Goal: Find specific page/section: Find specific page/section

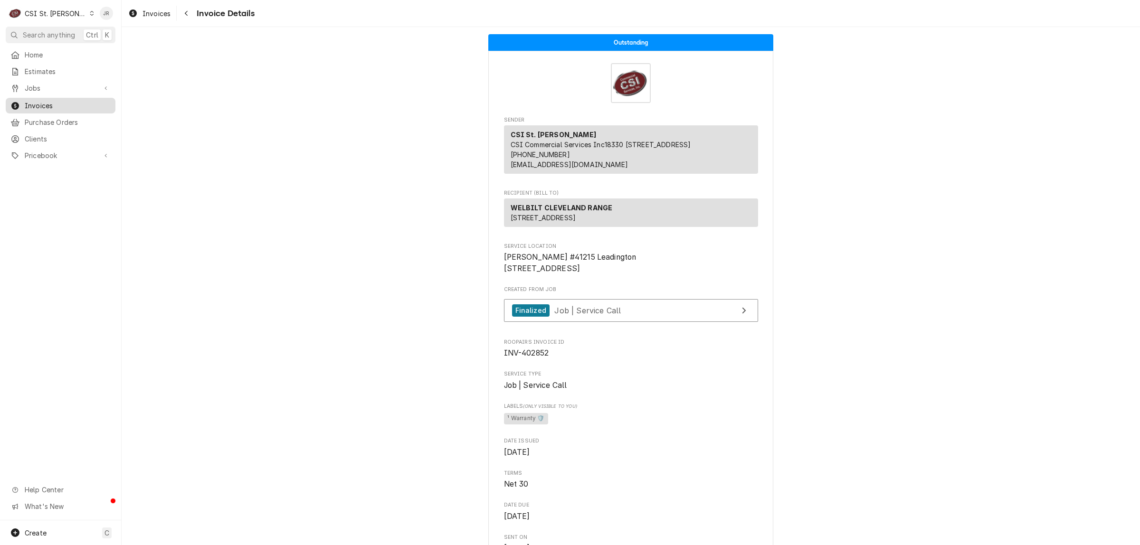
click at [49, 101] on span "Invoices" at bounding box center [68, 106] width 86 height 10
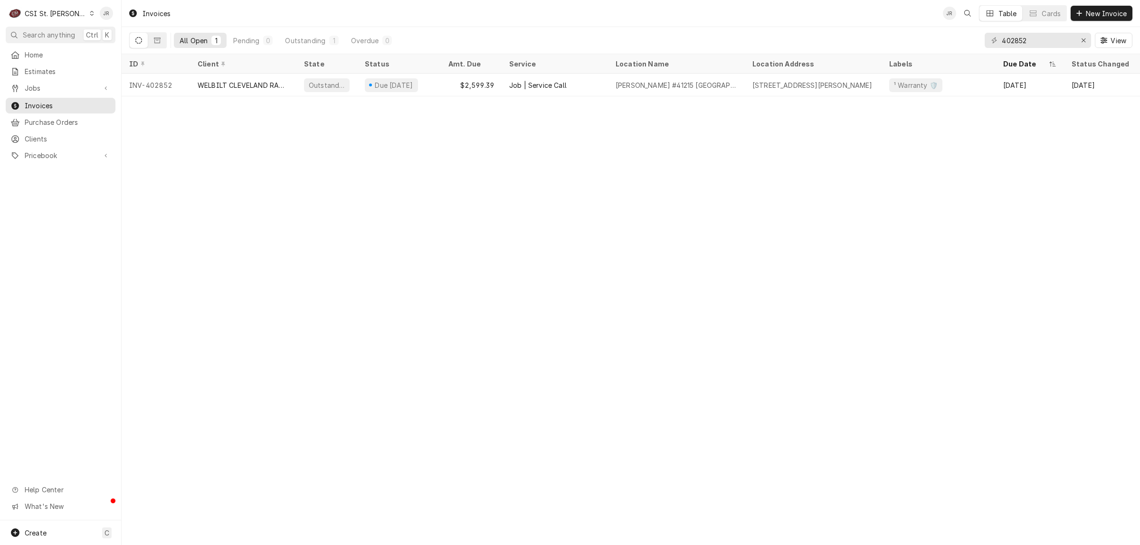
click at [1072, 165] on div "Invoices JR Table Cards New Invoice All Open 1 Pending 0 Outstanding 1 Overdue …" at bounding box center [631, 272] width 1019 height 545
click at [947, 236] on div "Invoices JR Table Cards New Invoice All Open 1 Pending 0 Outstanding 1 Overdue …" at bounding box center [631, 272] width 1019 height 545
click at [1029, 40] on input "402852" at bounding box center [1037, 40] width 71 height 15
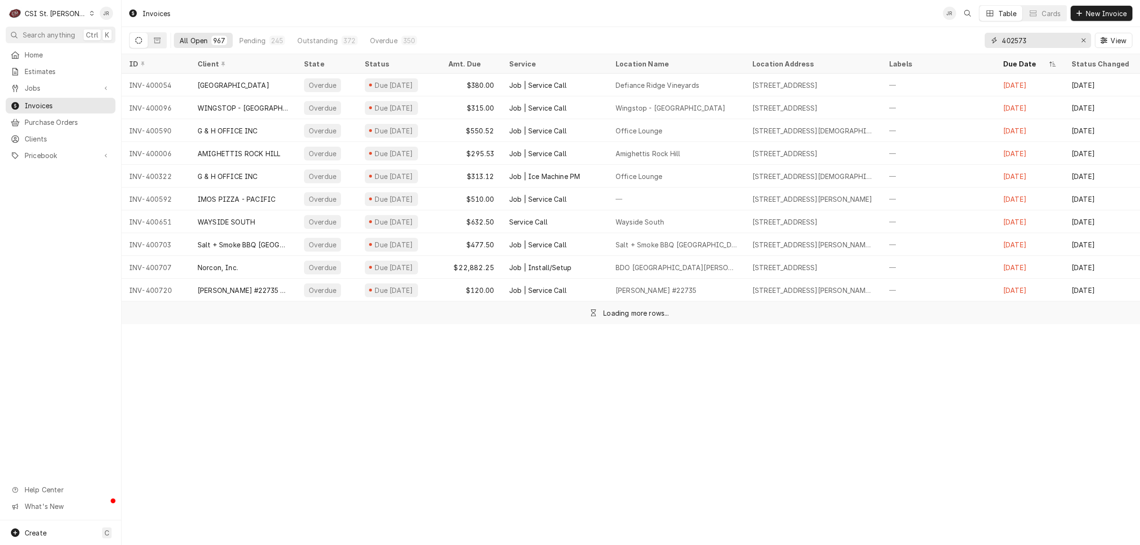
type input "402573"
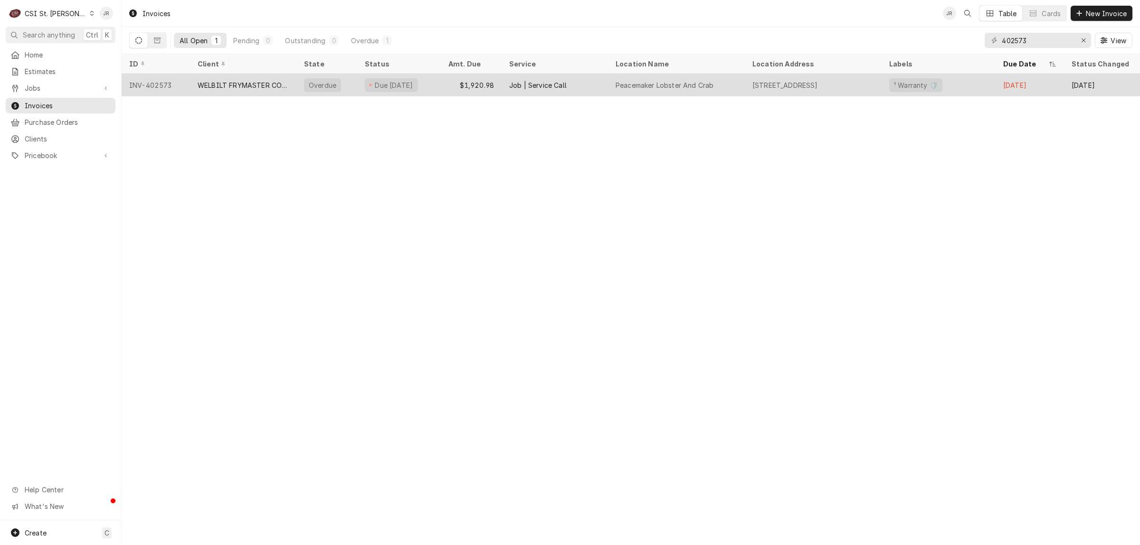
click at [253, 80] on div "WELBILT FRYMASTER CORPORATION" at bounding box center [243, 85] width 91 height 10
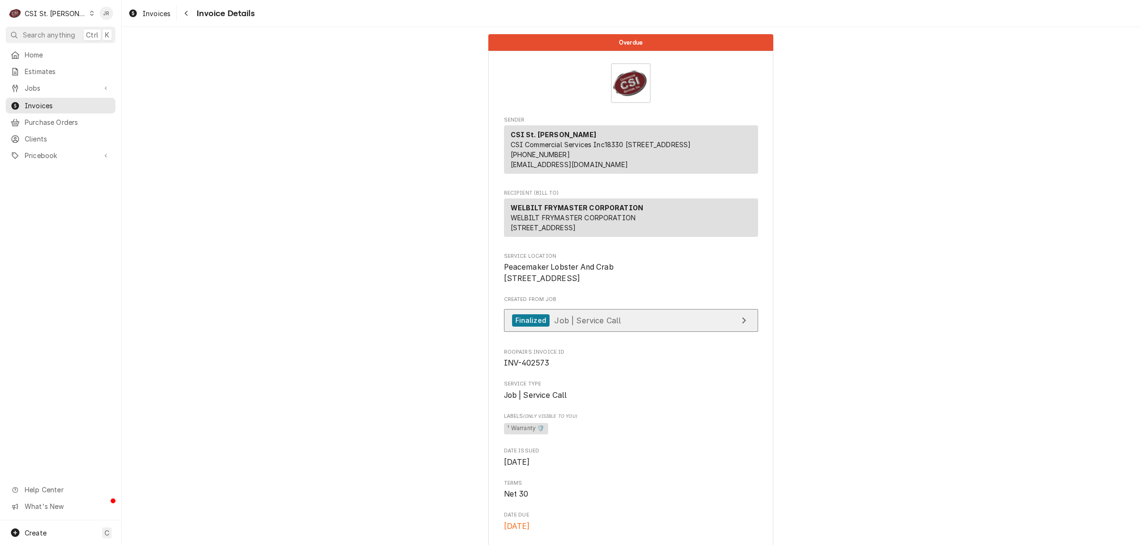
click at [659, 333] on link "Finalized Job | Service Call" at bounding box center [631, 320] width 254 height 23
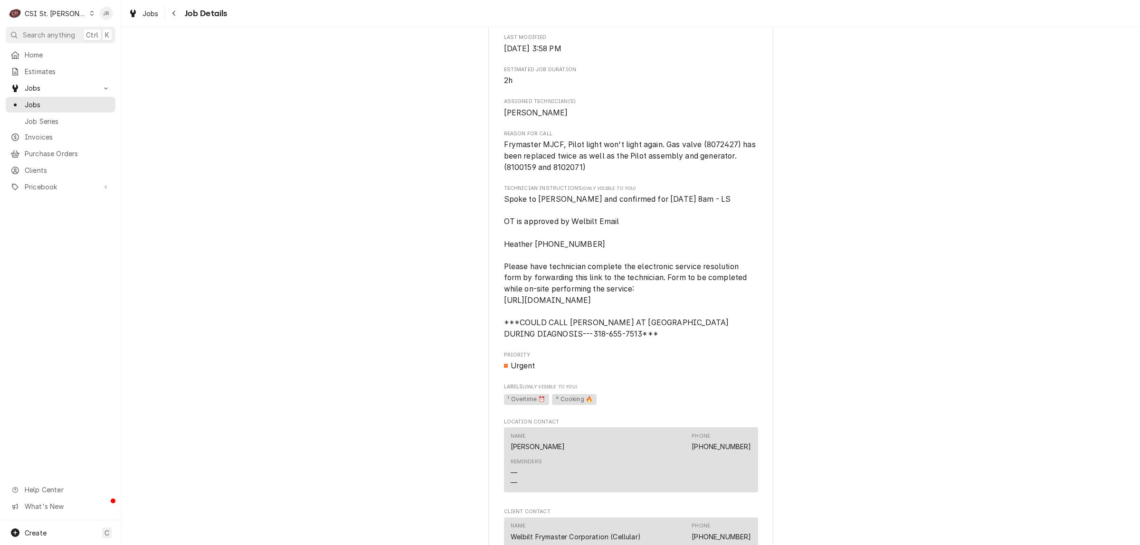
scroll to position [957, 0]
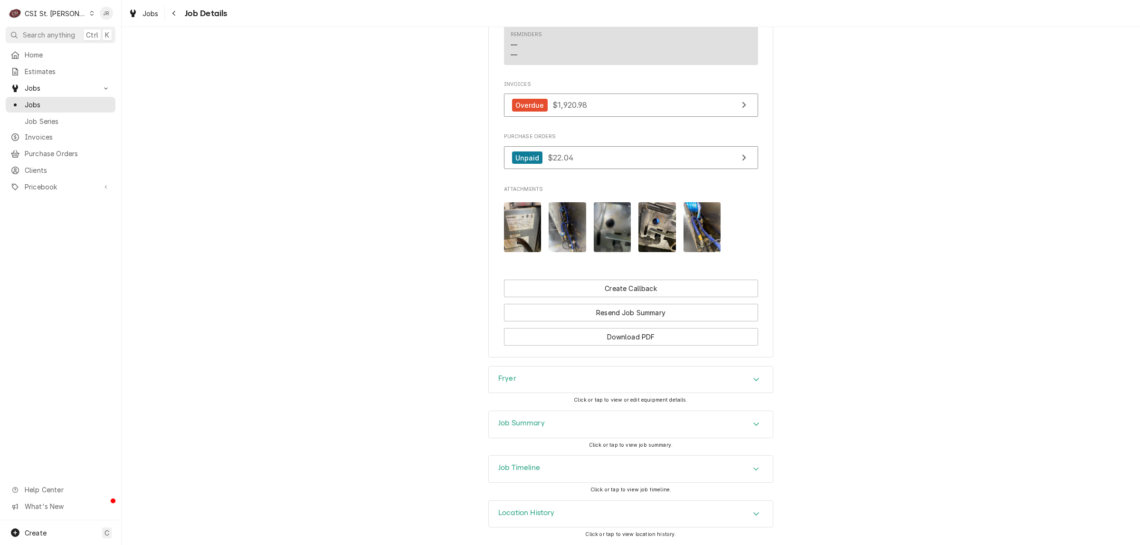
click at [534, 471] on h3 "Job Timeline" at bounding box center [519, 468] width 42 height 9
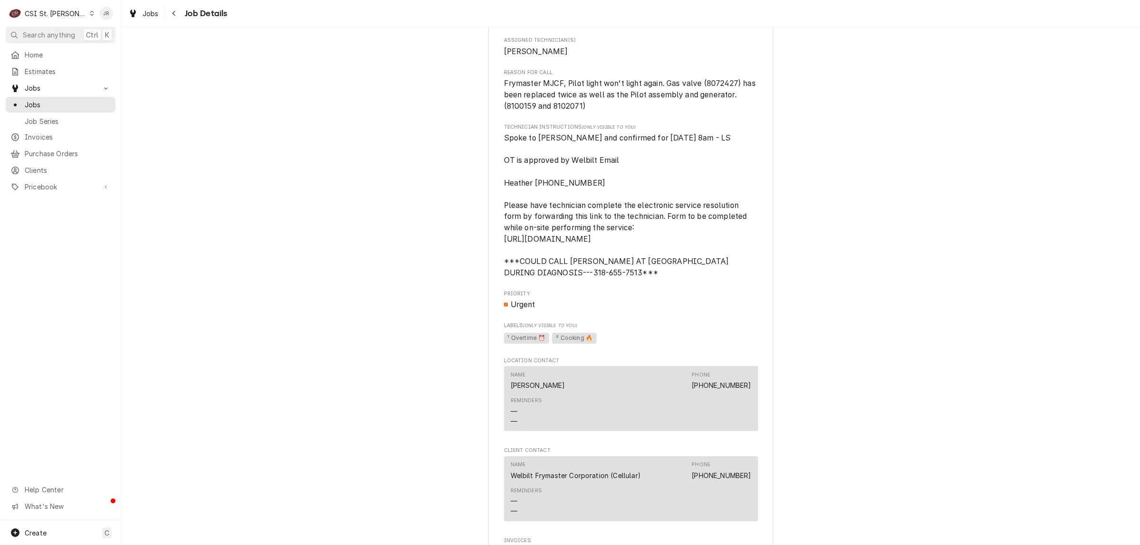
scroll to position [495, 0]
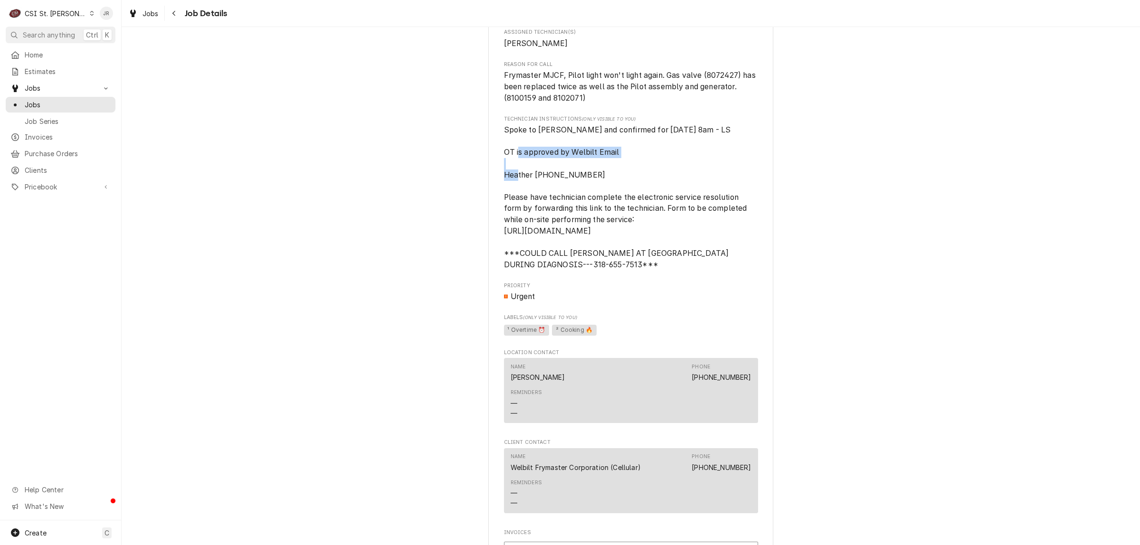
drag, startPoint x: 498, startPoint y: 162, endPoint x: 646, endPoint y: 171, distance: 148.5
click at [649, 171] on div "WELBILT FRYMASTER CORPORATION Peacemaker Lobster And Crab / 150 W Argonne Drive…" at bounding box center [630, 185] width 285 height 1241
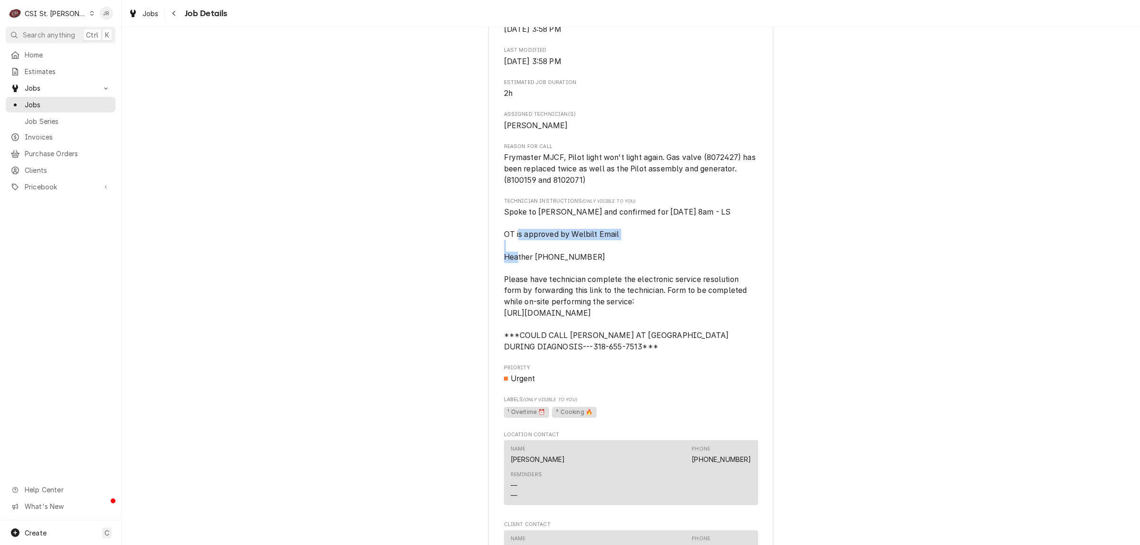
scroll to position [416, 0]
copy span "OT is approved by Welbilt Email"
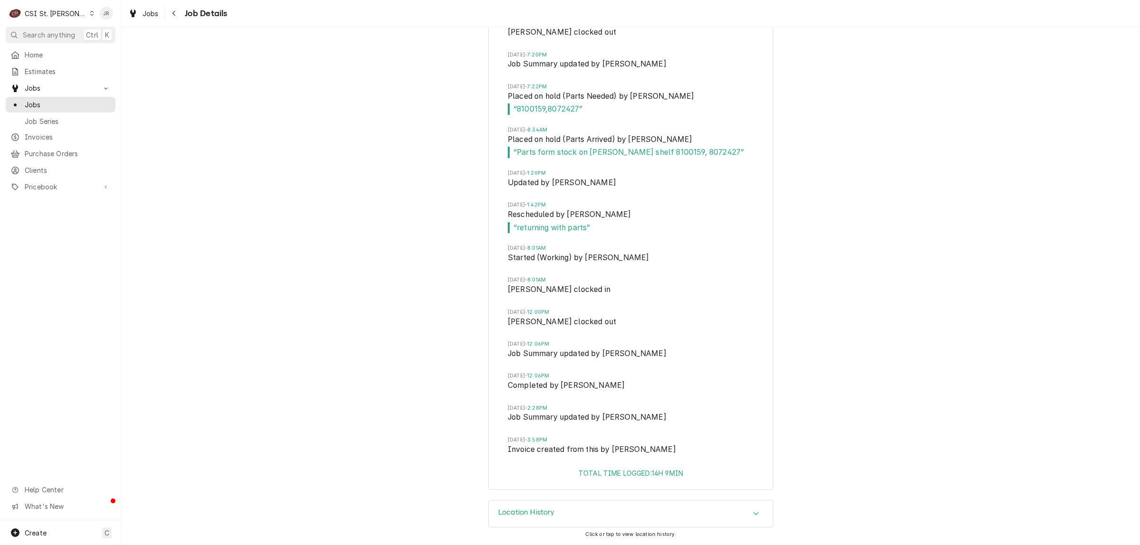
scroll to position [1921, 0]
click at [535, 517] on h3 "Location History" at bounding box center [526, 512] width 57 height 9
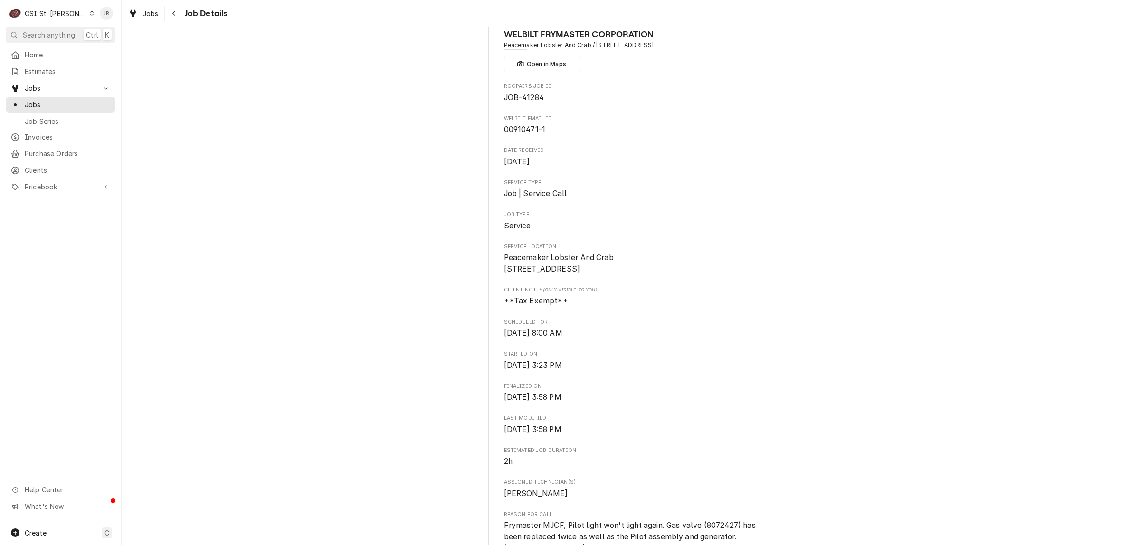
scroll to position [119, 0]
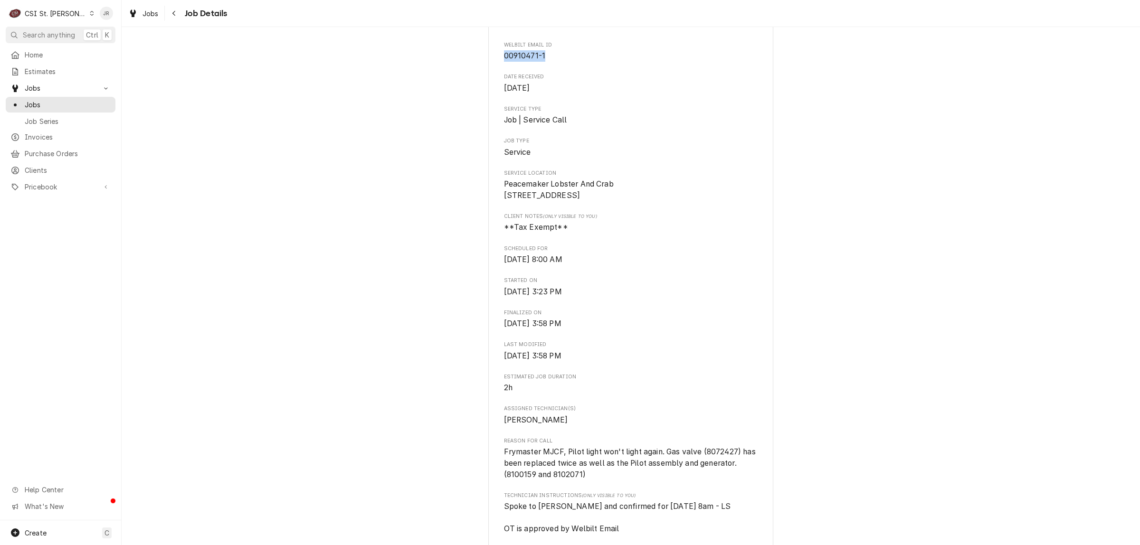
drag, startPoint x: 495, startPoint y: 55, endPoint x: 542, endPoint y: 62, distance: 46.6
copy span "00910471-1"
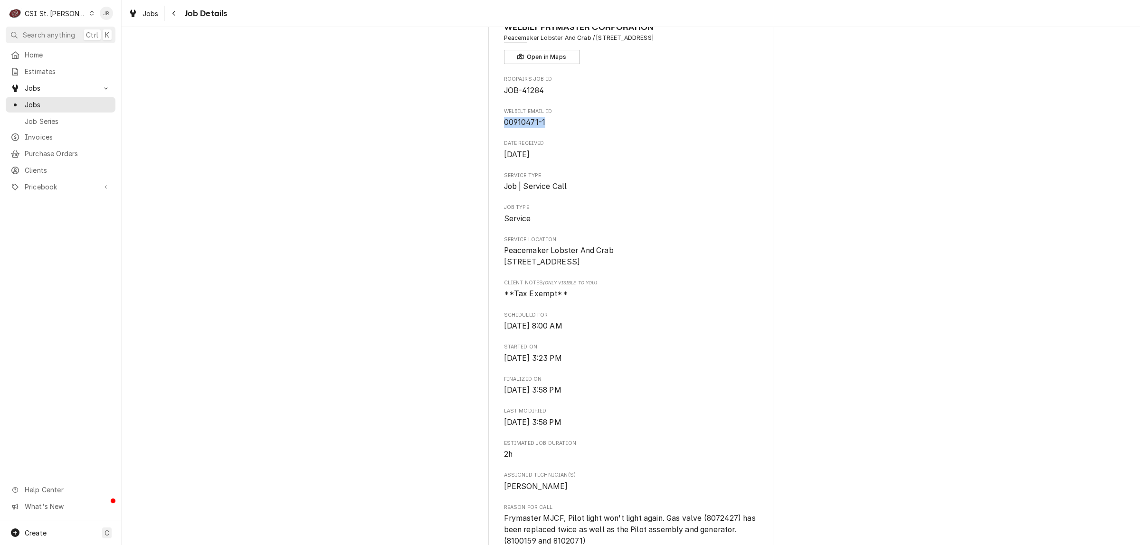
scroll to position [0, 0]
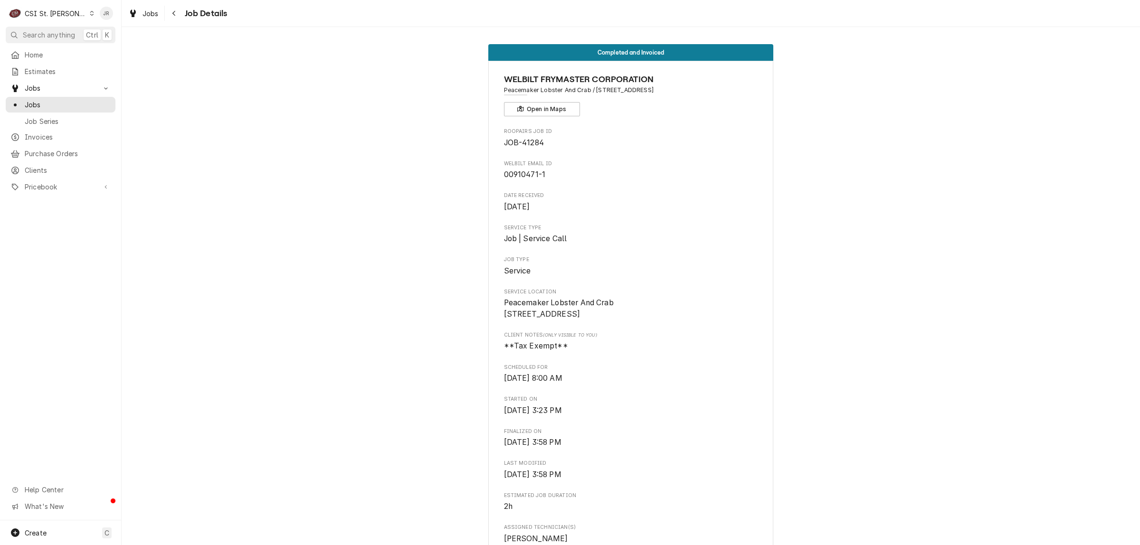
click at [578, 109] on div "WELBILT FRYMASTER CORPORATION Peacemaker Lobster And Crab / 150 W Argonne Drive…" at bounding box center [631, 94] width 254 height 43
click at [529, 145] on span "JOB-41284" at bounding box center [524, 142] width 40 height 9
copy span "41284"
